Goal: Task Accomplishment & Management: Complete application form

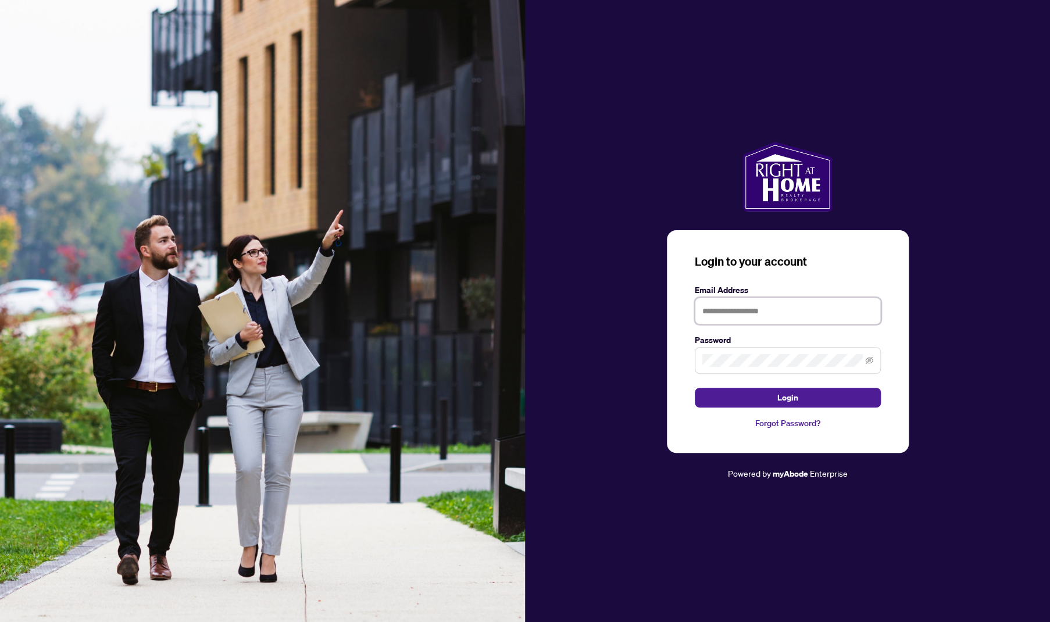
click at [805, 317] on input "text" at bounding box center [788, 311] width 186 height 27
type input "**********"
click at [695, 388] on button "Login" at bounding box center [788, 398] width 186 height 20
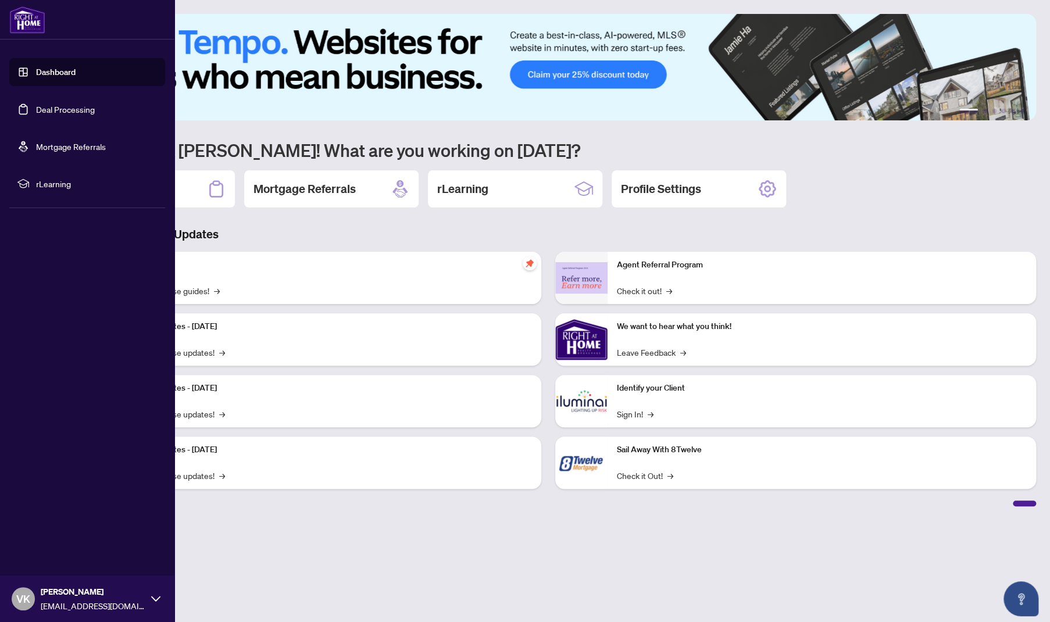
click at [63, 109] on link "Deal Processing" at bounding box center [65, 109] width 59 height 10
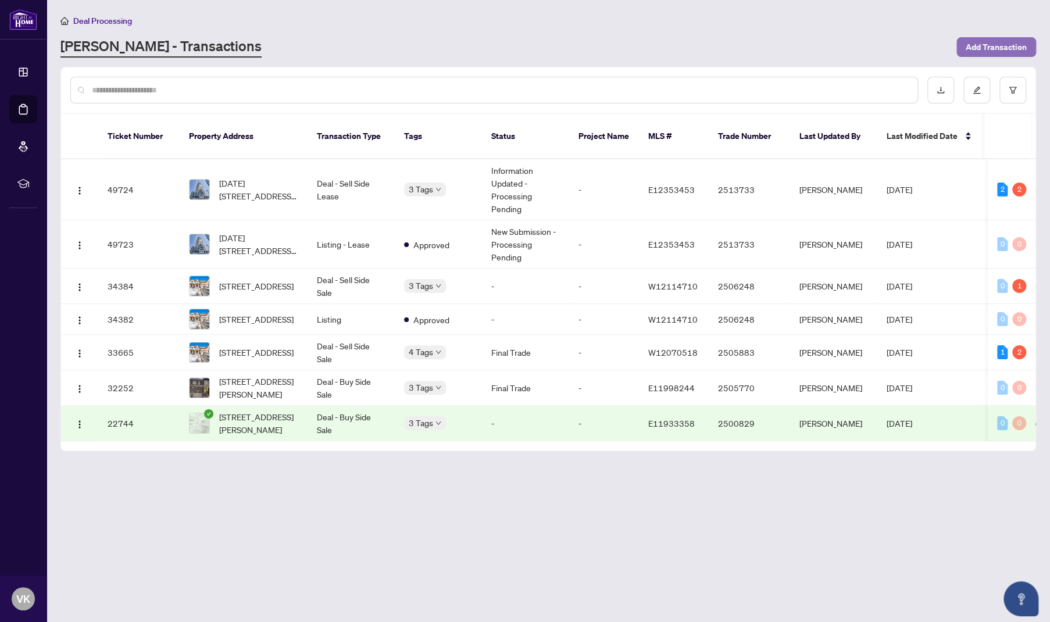
click at [993, 51] on span "Add Transaction" at bounding box center [996, 47] width 61 height 19
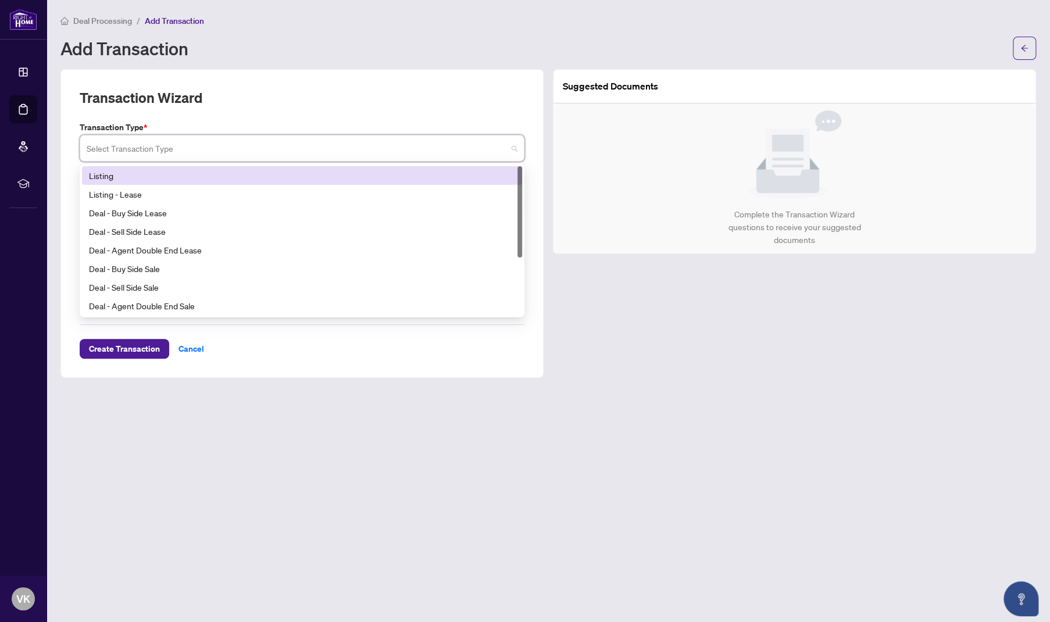
click at [305, 145] on input "search" at bounding box center [297, 150] width 420 height 26
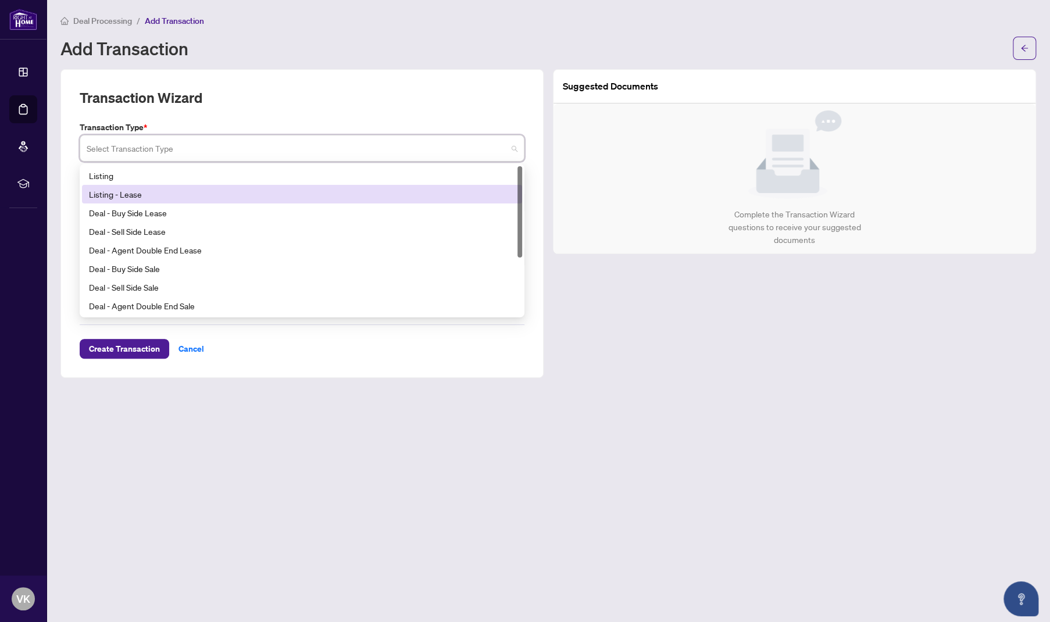
click at [307, 191] on div "Listing - Lease" at bounding box center [302, 194] width 426 height 13
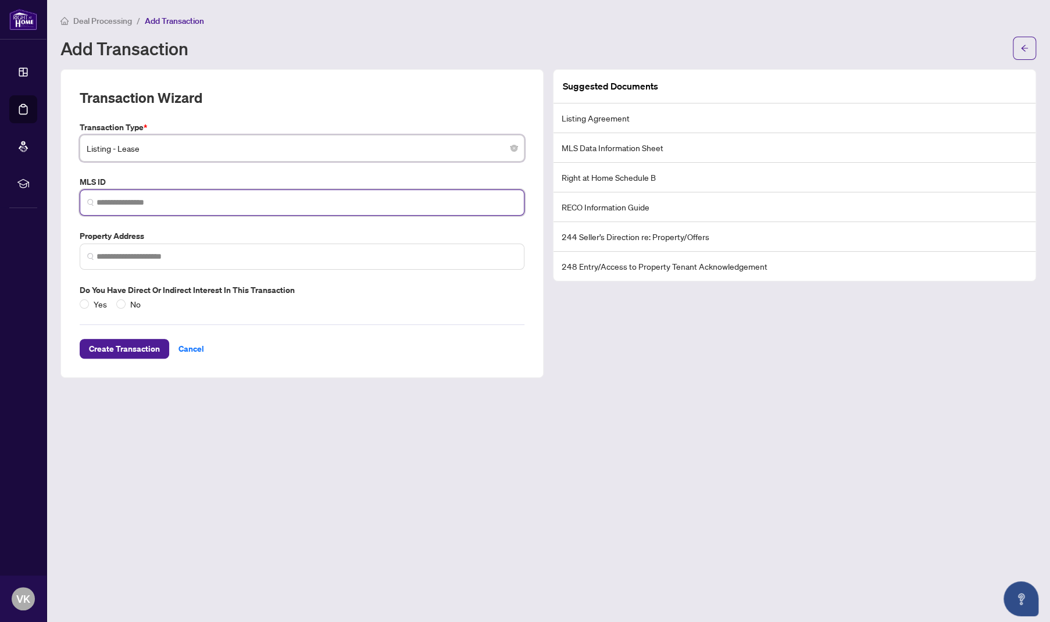
click at [228, 204] on input "search" at bounding box center [307, 203] width 420 height 12
click at [144, 206] on input "search" at bounding box center [307, 203] width 420 height 12
paste input "*********"
type input "*********"
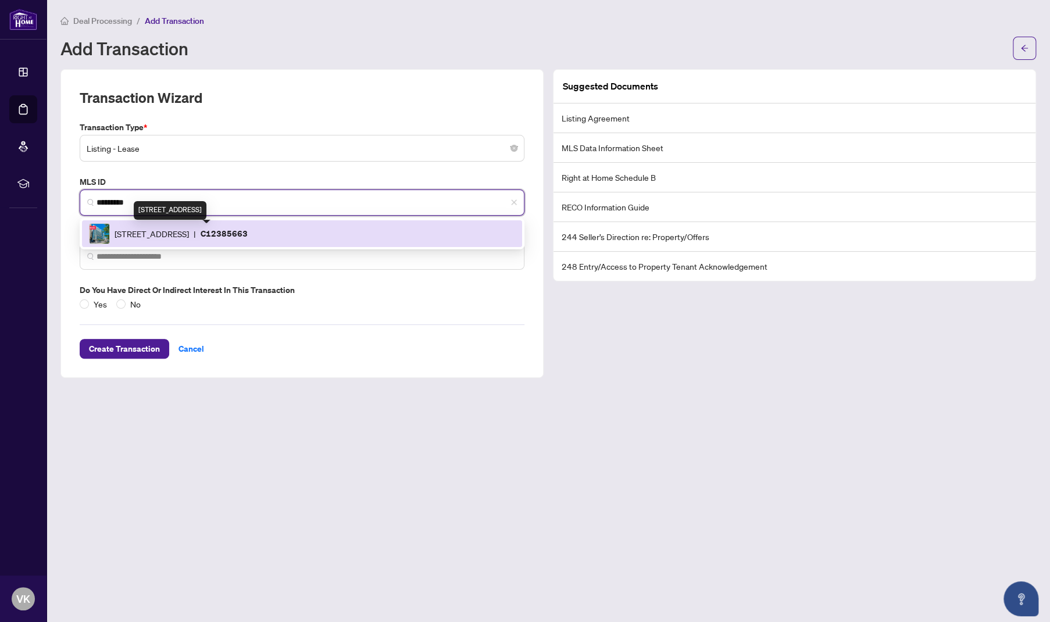
click at [172, 232] on span "[STREET_ADDRESS]" at bounding box center [152, 233] width 74 height 13
type input "**********"
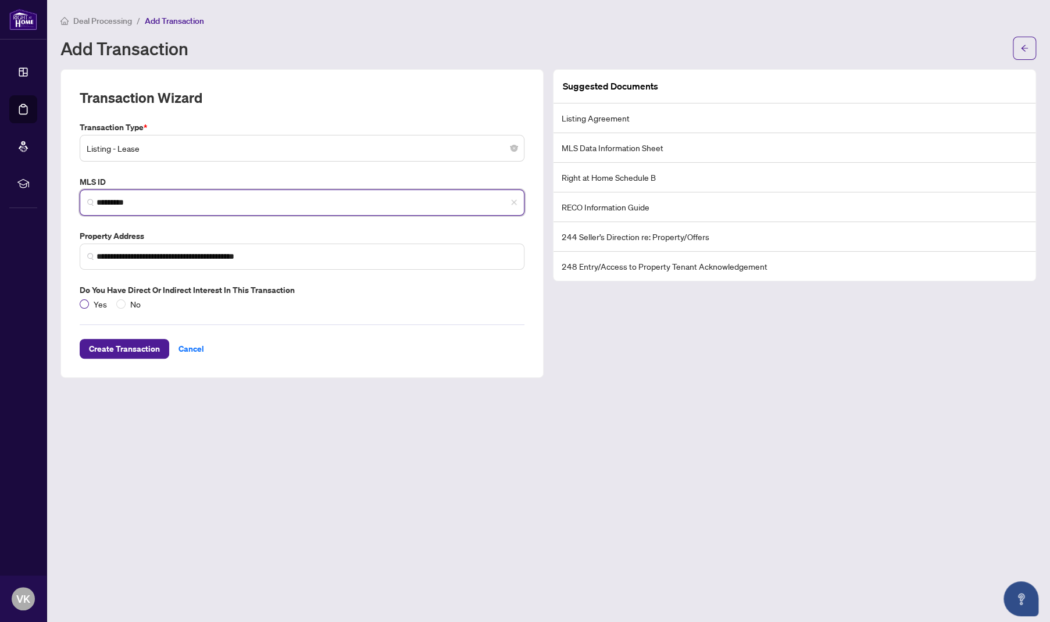
type input "*********"
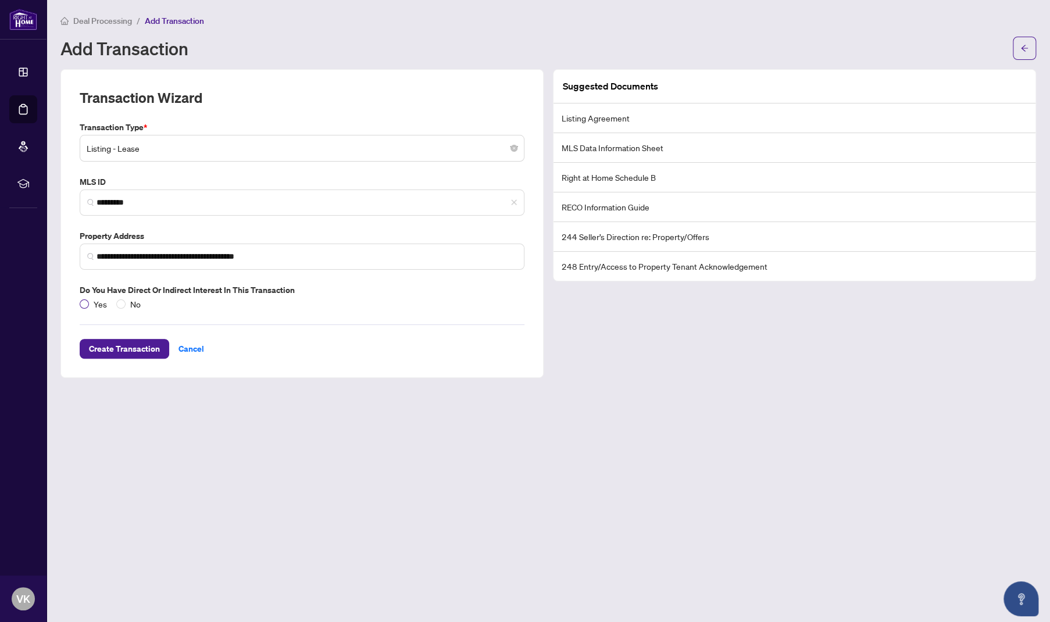
click at [89, 303] on span "Yes" at bounding box center [100, 304] width 23 height 13
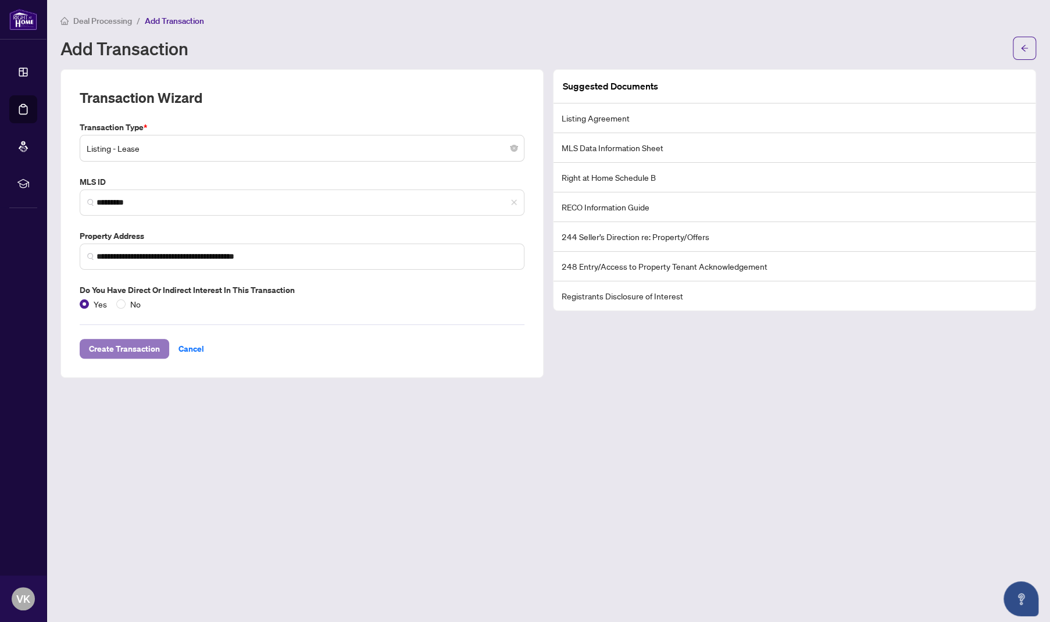
click at [128, 346] on span "Create Transaction" at bounding box center [124, 349] width 71 height 19
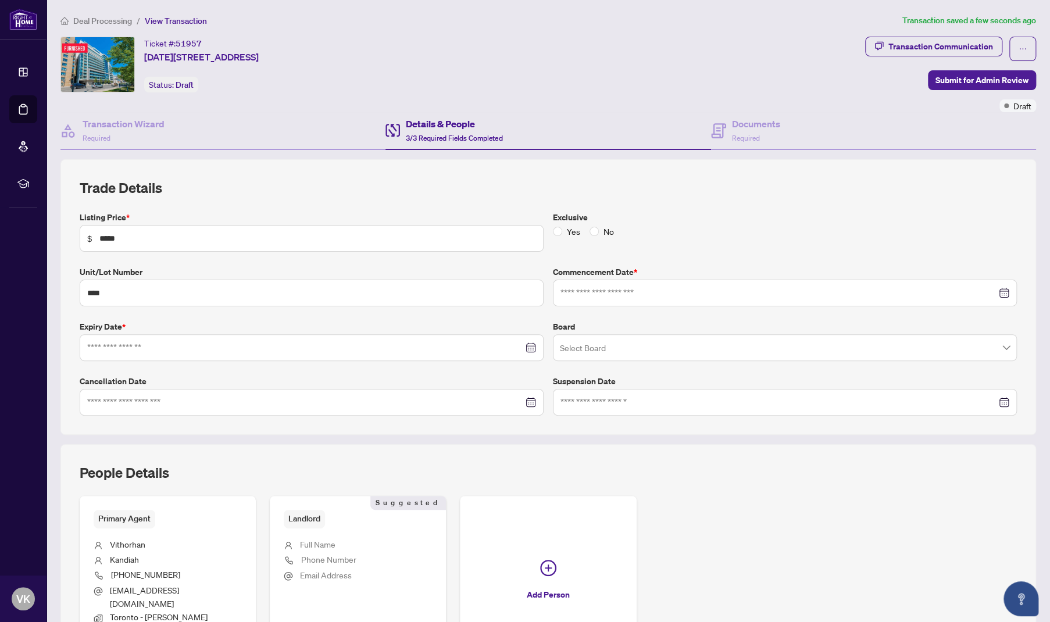
type input "**********"
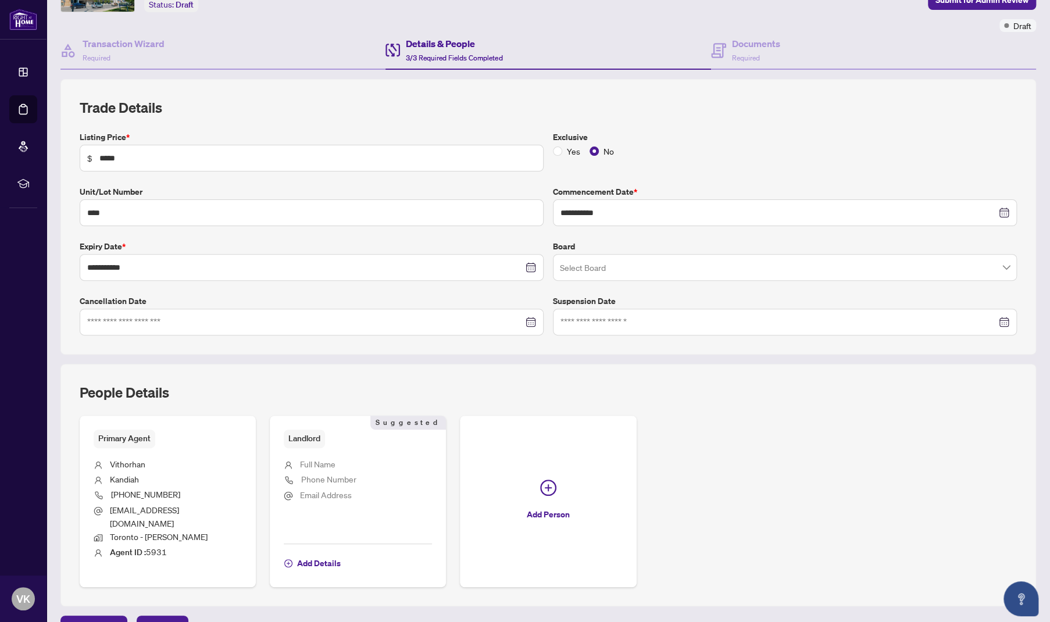
scroll to position [93, 0]
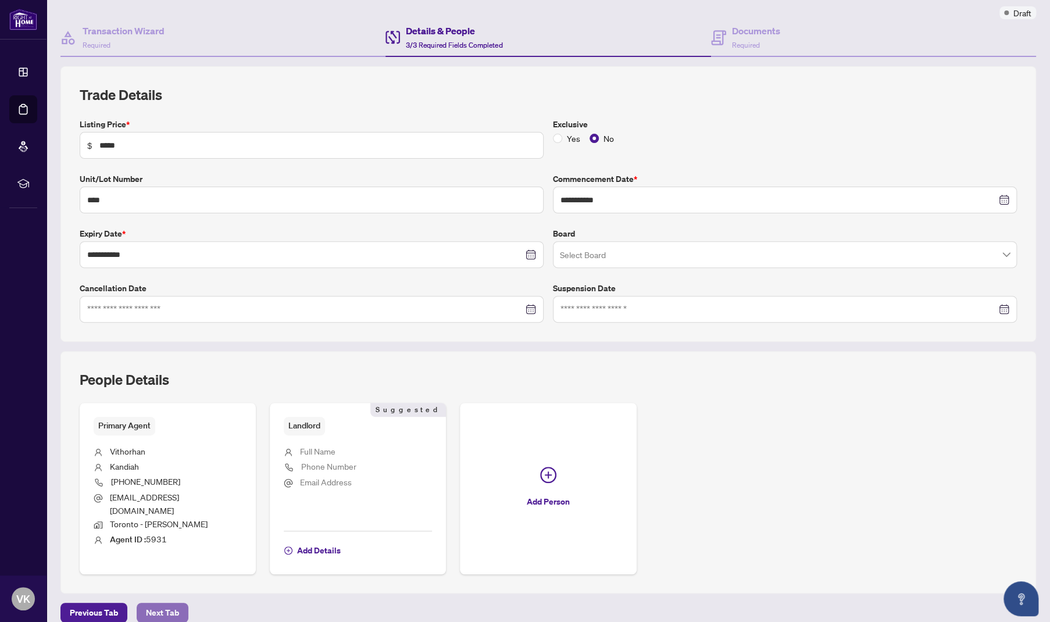
click at [171, 603] on span "Next Tab" at bounding box center [162, 612] width 33 height 19
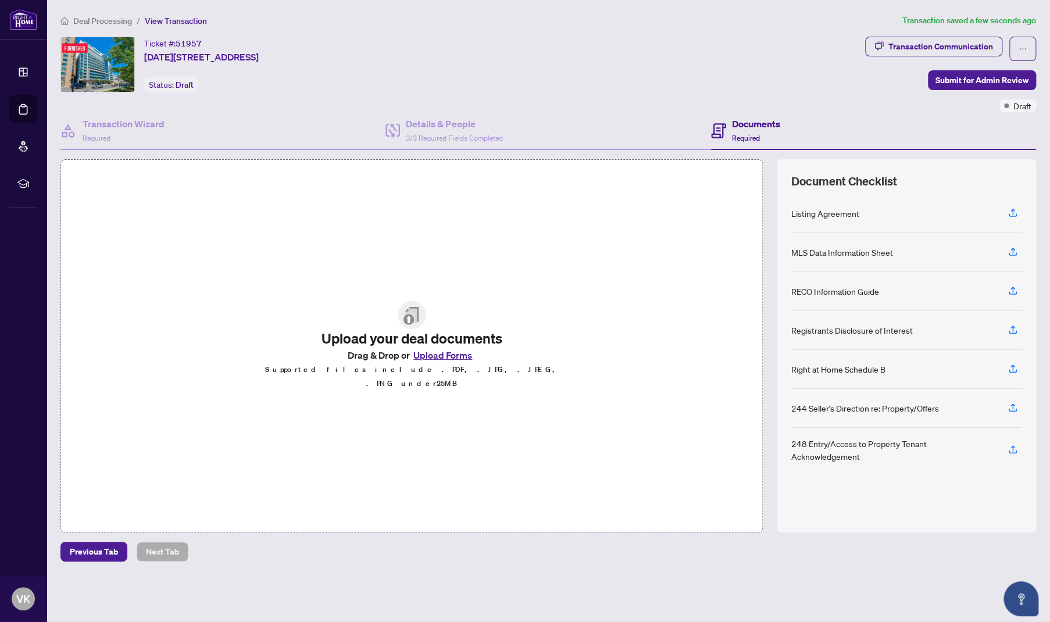
click at [444, 362] on button "Upload Forms" at bounding box center [443, 355] width 66 height 15
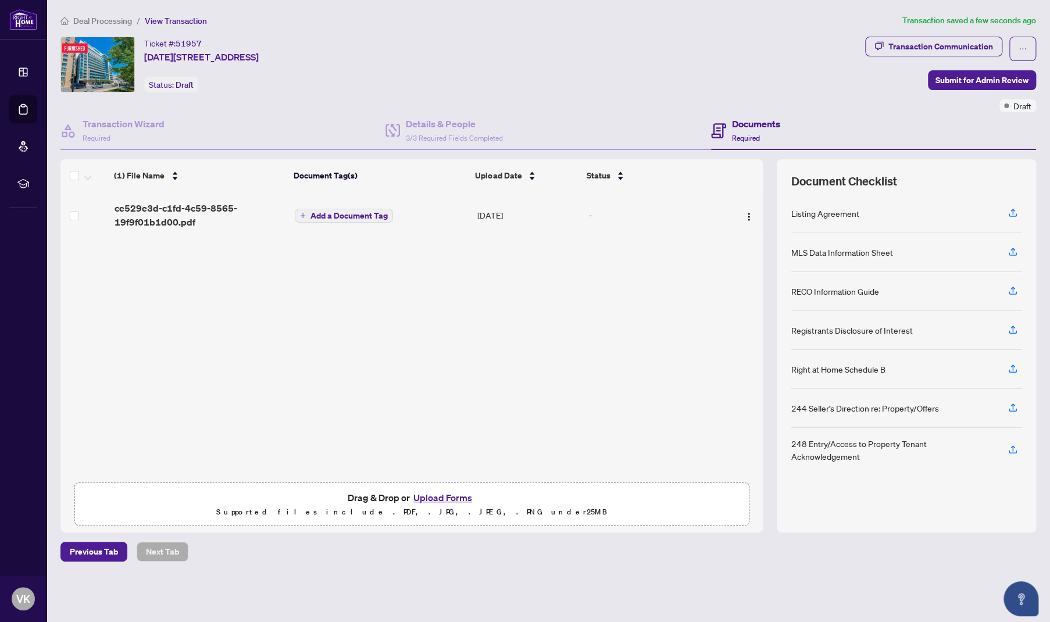
click at [369, 215] on span "Add a Document Tag" at bounding box center [348, 216] width 77 height 8
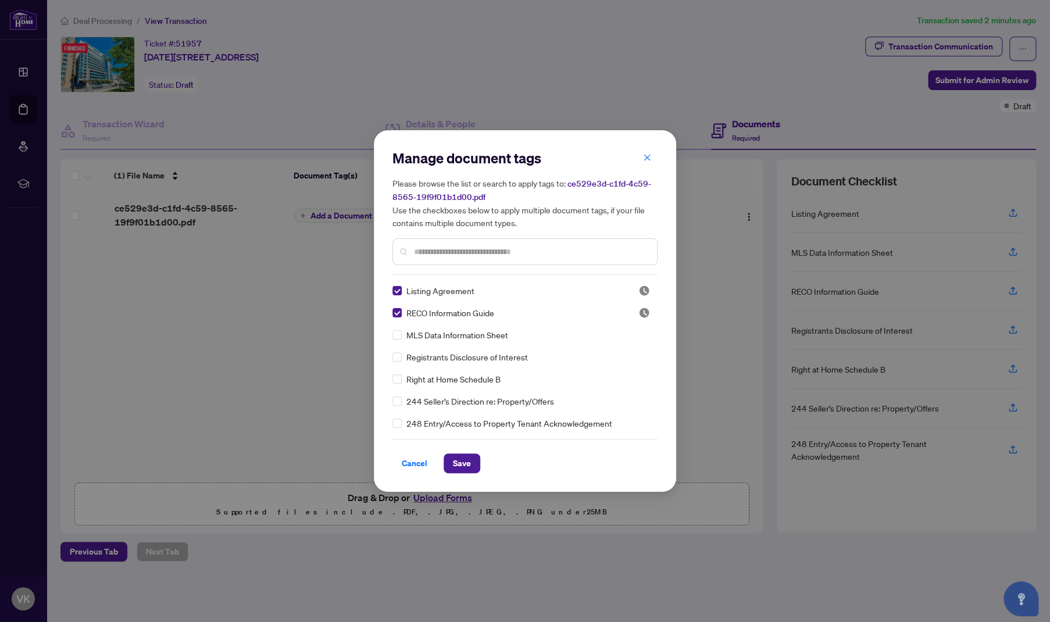
click at [478, 252] on input "text" at bounding box center [531, 251] width 234 height 13
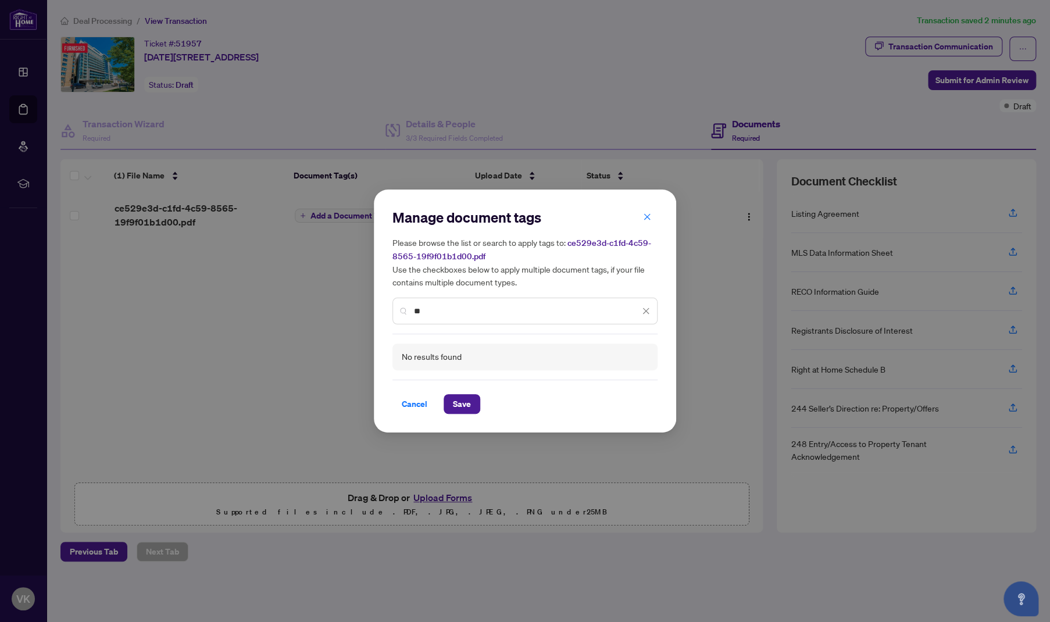
type input "*"
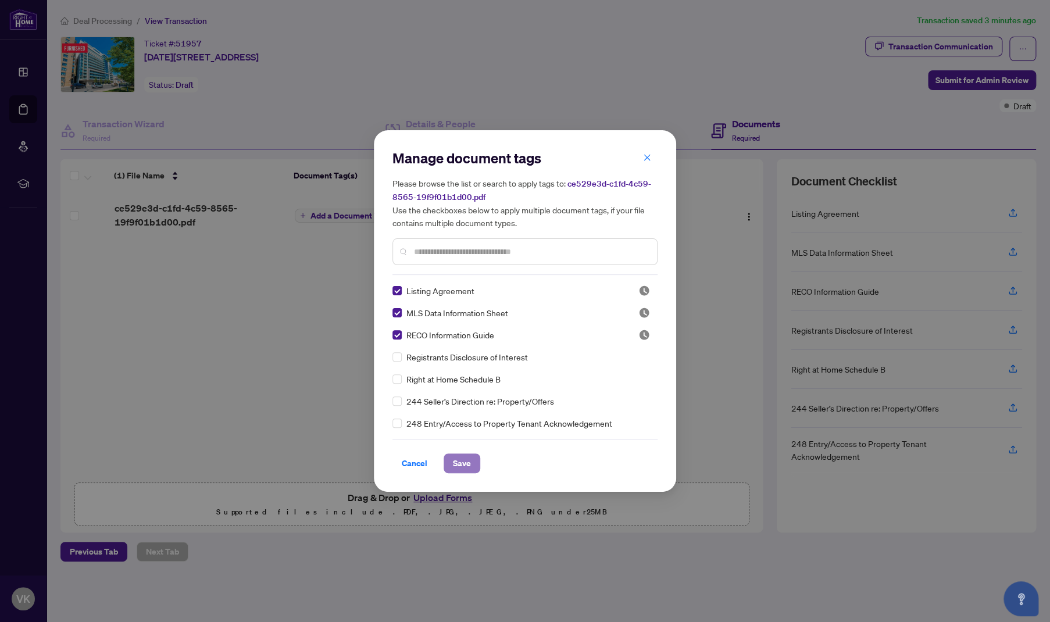
click at [463, 463] on span "Save" at bounding box center [462, 463] width 18 height 19
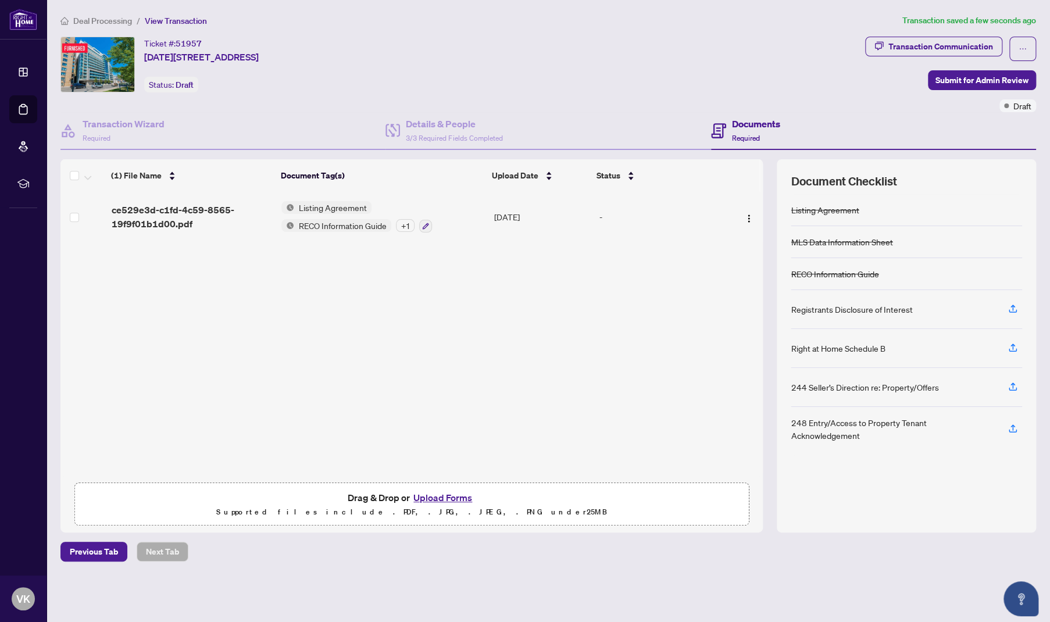
click at [317, 412] on div "ce529e3d-c1fd-4c59-8565-19f9f01b1d00.pdf Listing Agreement RECO Information Gui…" at bounding box center [411, 334] width 702 height 285
click at [502, 330] on div "ce529e3d-c1fd-4c59-8565-19f9f01b1d00.pdf Listing Agreement RECO Information Gui…" at bounding box center [411, 334] width 702 height 285
click at [744, 214] on img "button" at bounding box center [748, 218] width 9 height 9
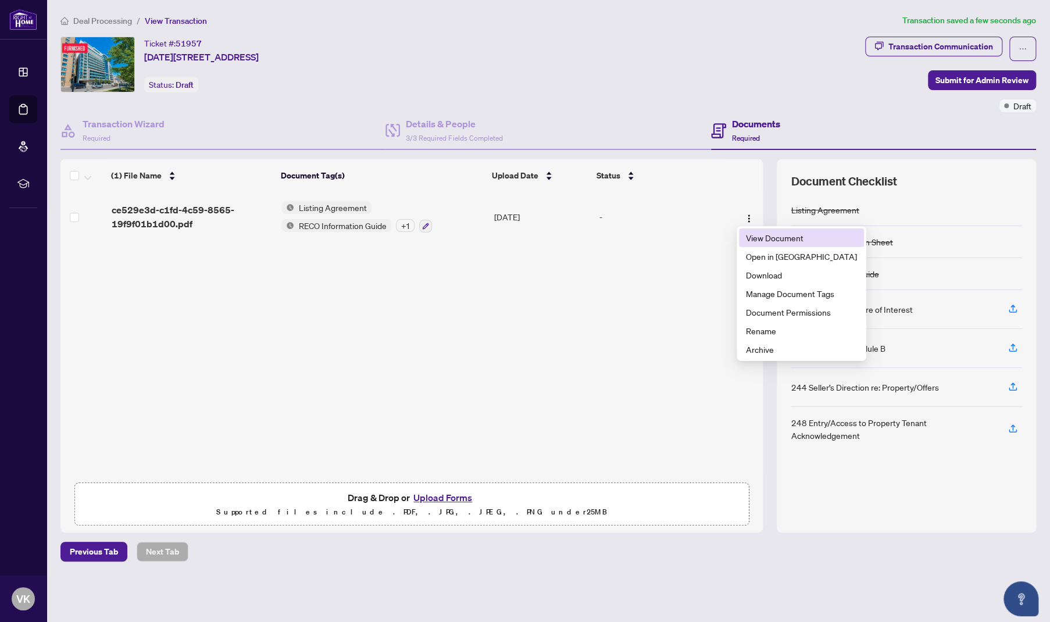
click at [767, 235] on span "View Document" at bounding box center [801, 237] width 111 height 13
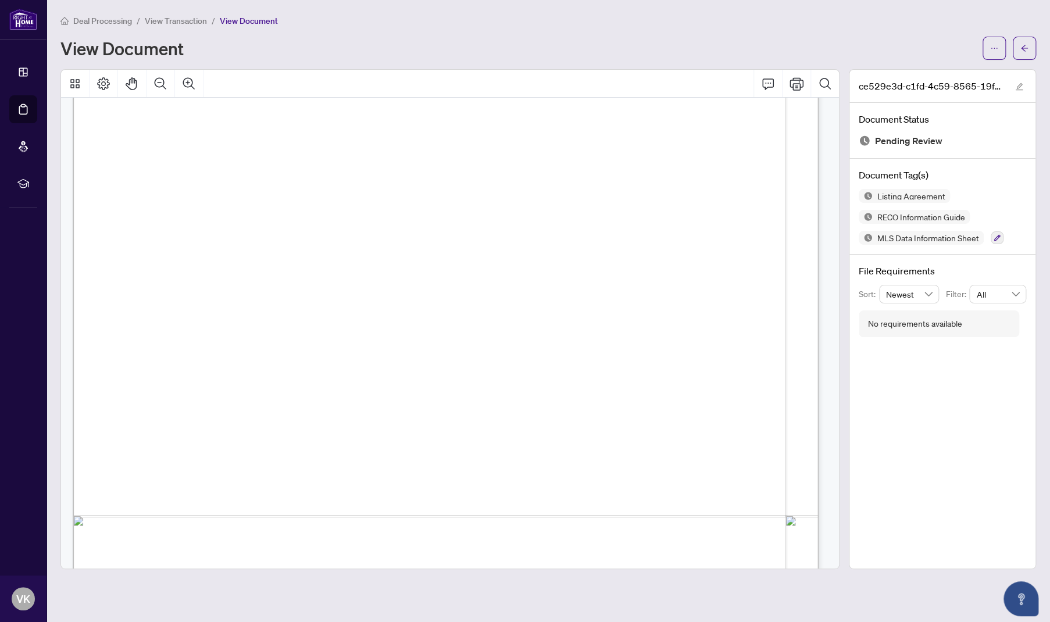
scroll to position [307, 0]
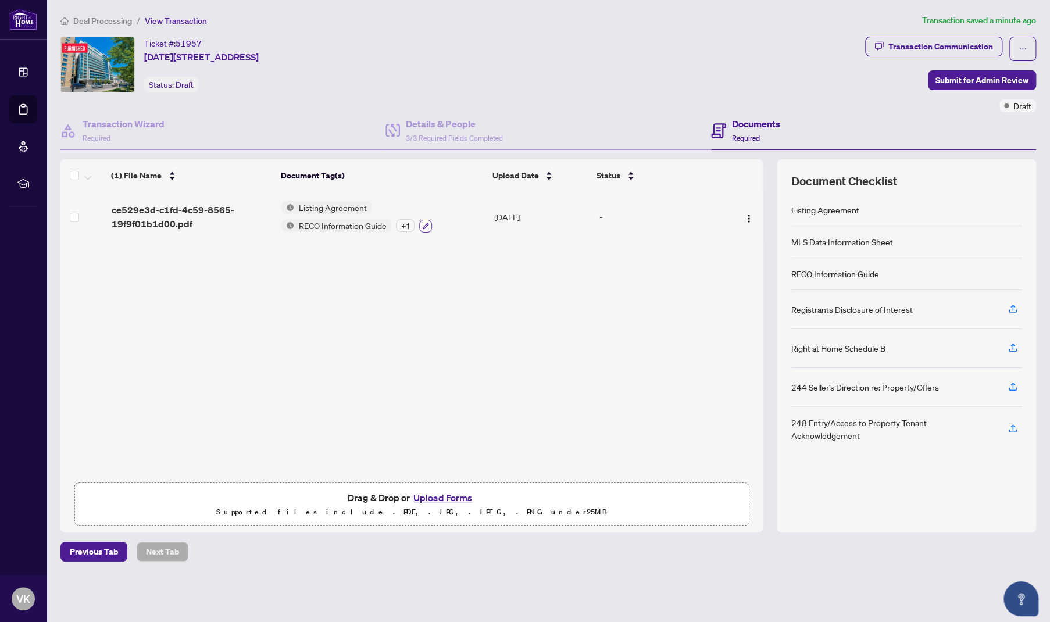
click at [426, 223] on icon "button" at bounding box center [426, 226] width 6 height 6
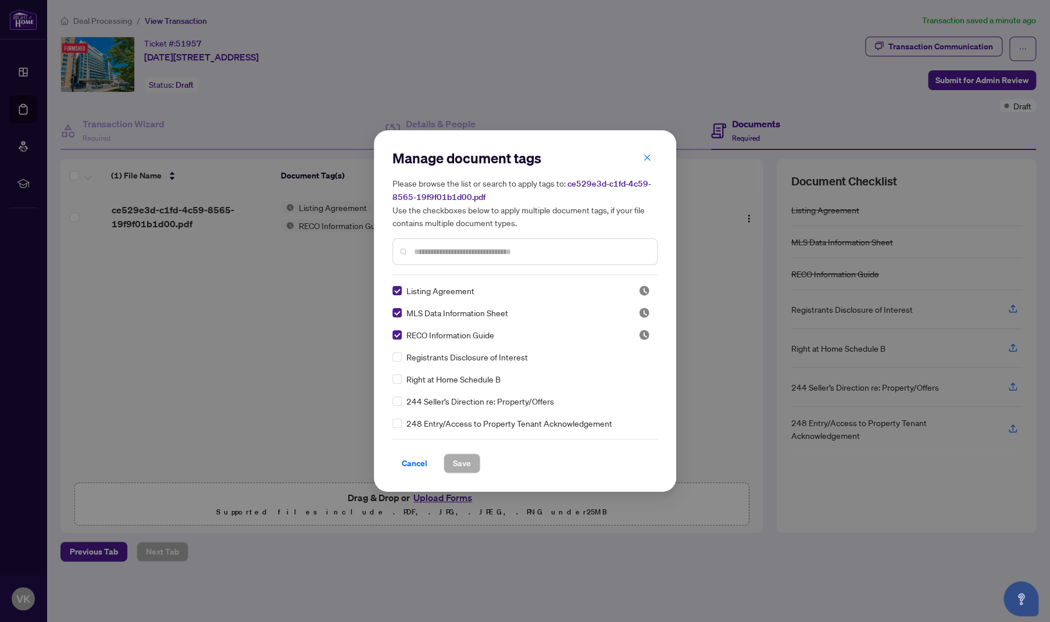
click at [460, 269] on div "Manage document tags Please browse the list or search to apply tags to: ce529e3…" at bounding box center [524, 212] width 265 height 126
click at [461, 252] on input "text" at bounding box center [531, 251] width 234 height 13
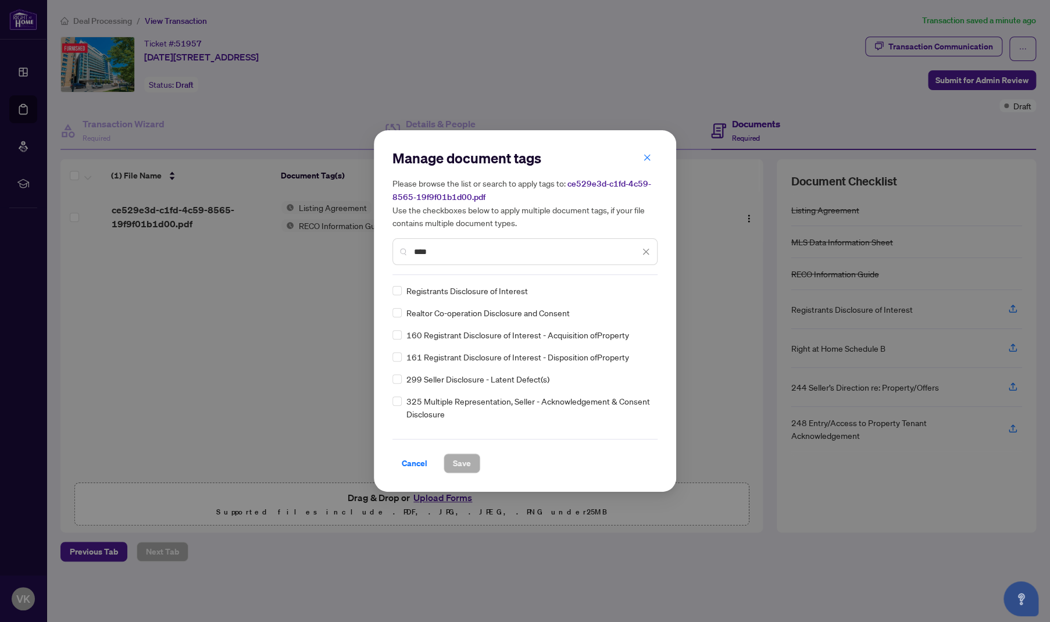
type input "****"
click at [465, 459] on span "Save" at bounding box center [462, 463] width 18 height 19
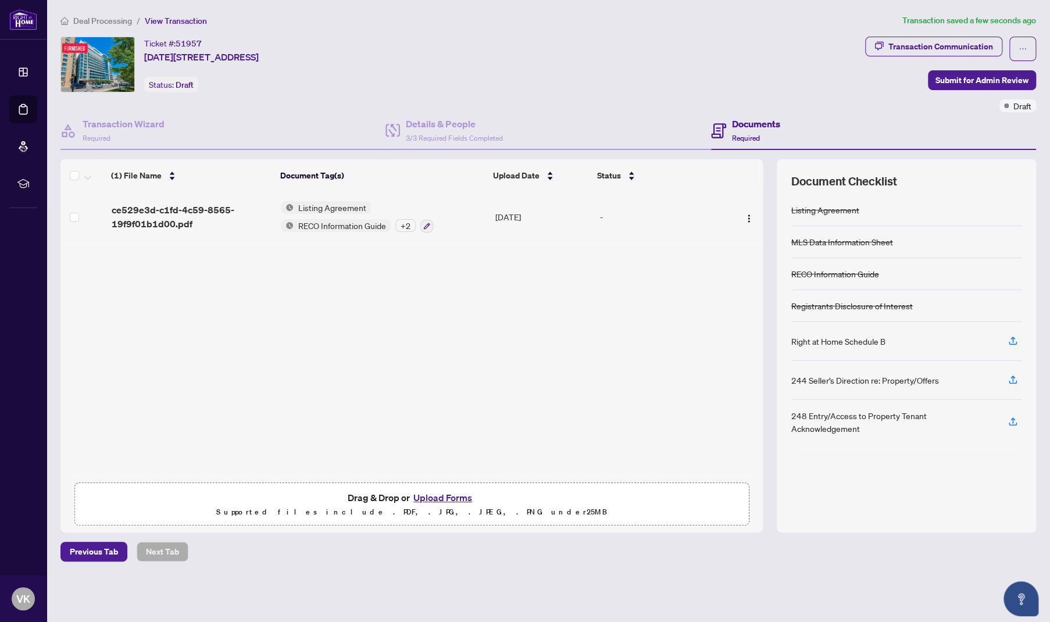
click at [444, 406] on div "ce529e3d-c1fd-4c59-8565-19f9f01b1d00.pdf Listing Agreement RECO Information Gui…" at bounding box center [411, 334] width 702 height 285
click at [424, 225] on icon "button" at bounding box center [426, 226] width 7 height 7
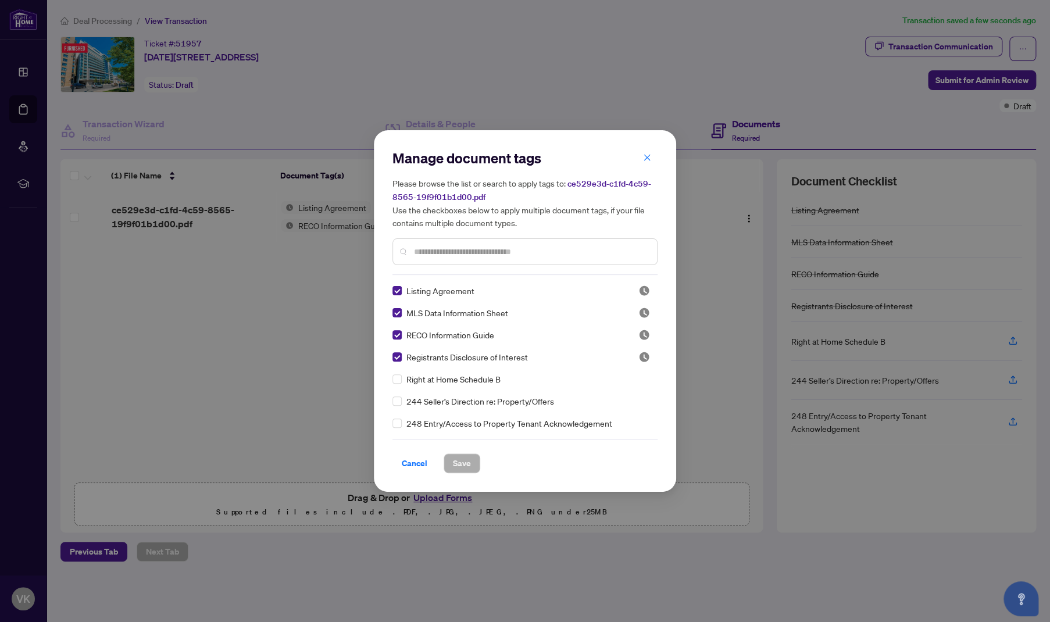
click at [477, 256] on input "text" at bounding box center [531, 251] width 234 height 13
click at [461, 461] on span "Save" at bounding box center [462, 463] width 18 height 19
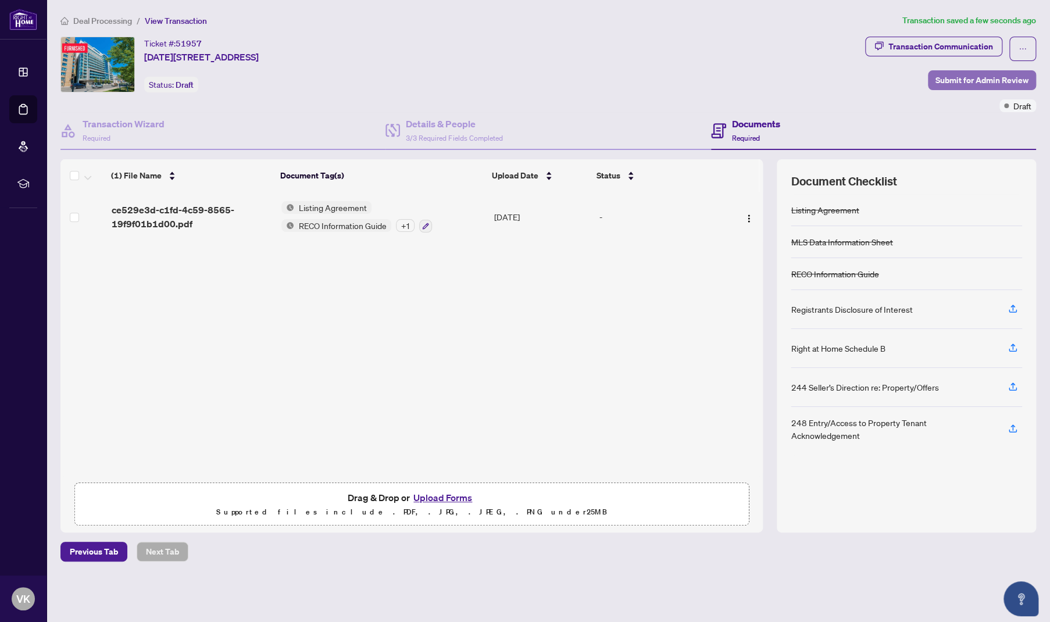
click at [966, 84] on span "Submit for Admin Review" at bounding box center [981, 80] width 93 height 19
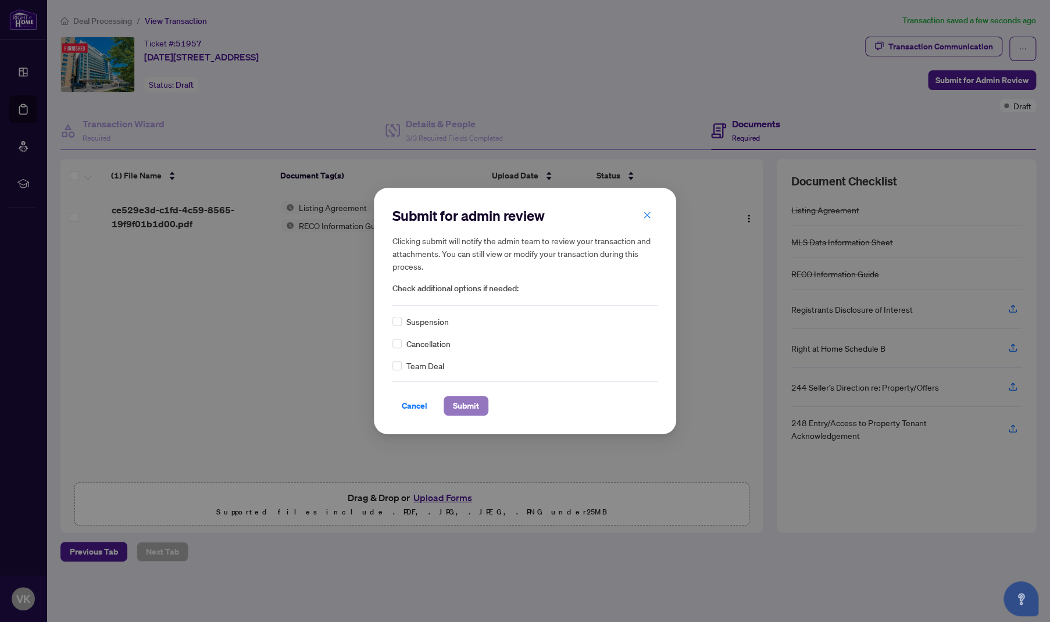
click at [479, 408] on button "Submit" at bounding box center [466, 406] width 45 height 20
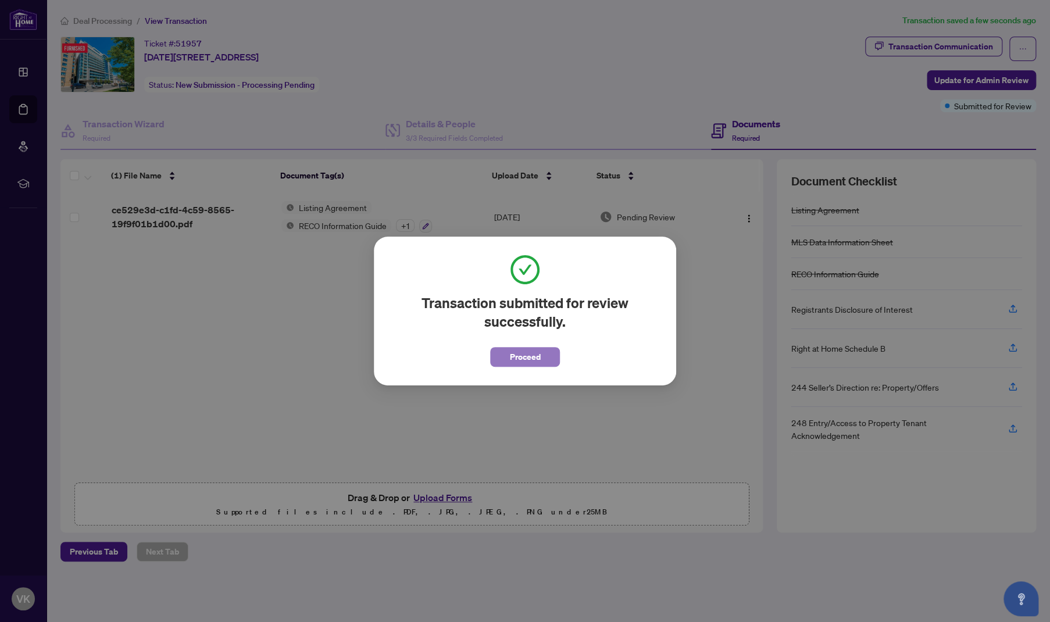
click at [521, 350] on span "Proceed" at bounding box center [525, 357] width 31 height 19
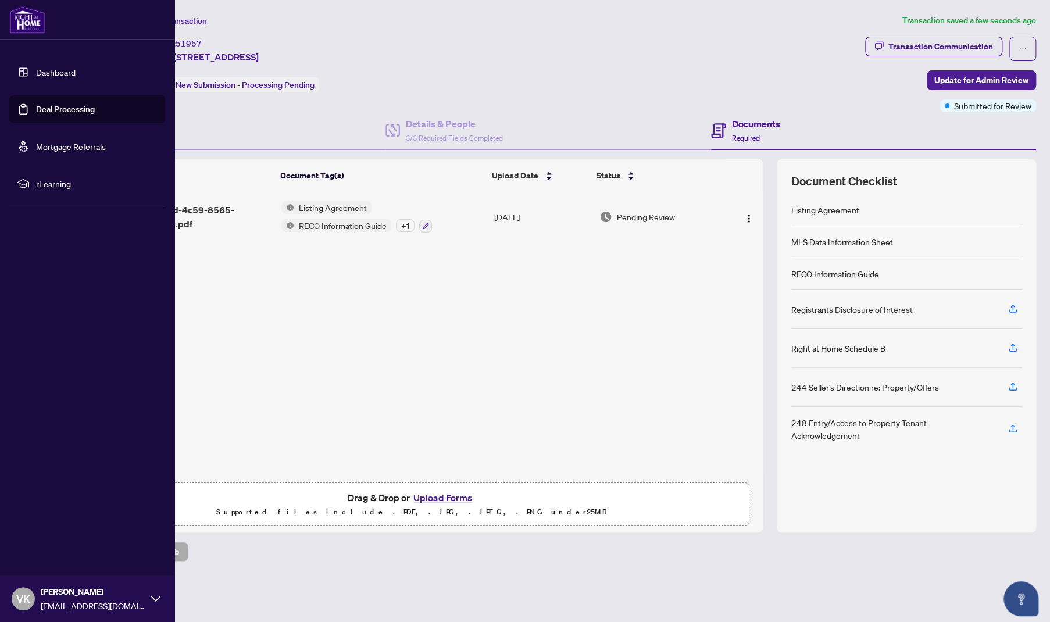
click at [56, 110] on link "Deal Processing" at bounding box center [65, 109] width 59 height 10
